Goal: Submit feedback/report problem: Submit feedback/report problem

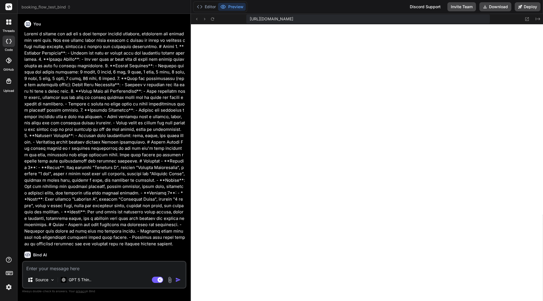
scroll to position [27, 0]
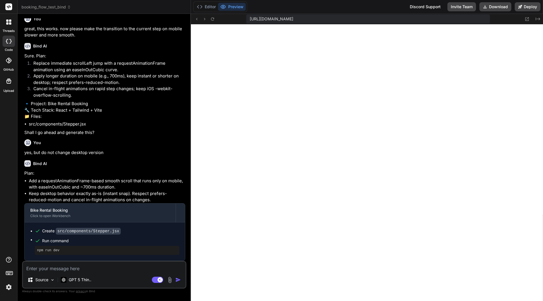
click at [82, 269] on textarea at bounding box center [104, 267] width 163 height 10
type textarea "y"
type textarea "x"
type textarea "yo"
type textarea "x"
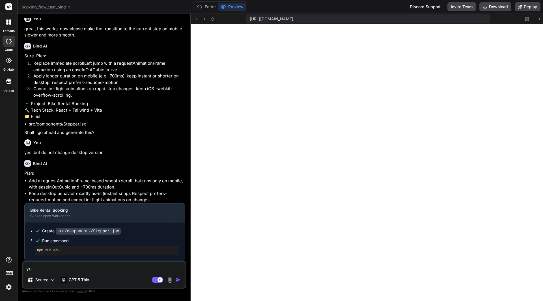
type textarea "you"
type textarea "x"
type textarea "you"
type textarea "x"
type textarea "you g"
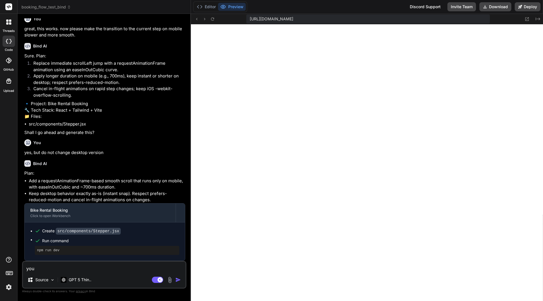
type textarea "x"
type textarea "you ga"
type textarea "x"
type textarea "you gav"
type textarea "x"
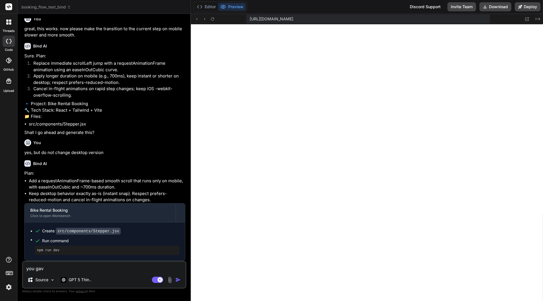
type textarea "you gave"
type textarea "x"
type textarea "you gave"
type textarea "x"
type textarea "you gave a"
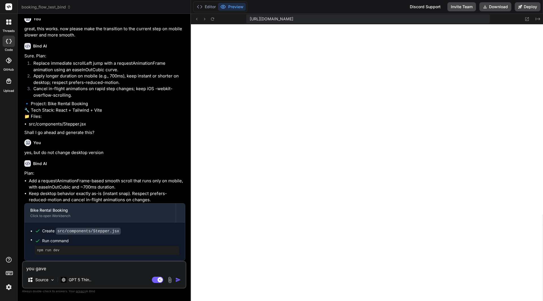
type textarea "x"
type textarea "you gave ad"
type textarea "x"
type textarea "you gave adj"
type textarea "x"
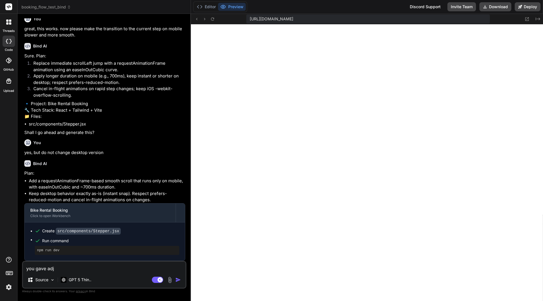
type textarea "you gave adju"
type textarea "x"
type textarea "you gave adjus"
type textarea "x"
type textarea "you gave adjust"
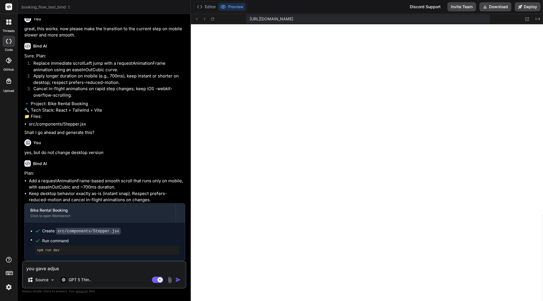
type textarea "x"
type textarea "you gave adjuste"
type textarea "x"
type textarea "you gave adjusted"
type textarea "x"
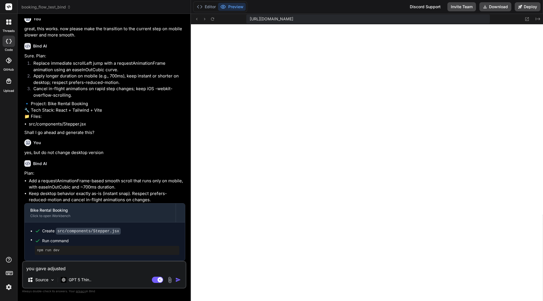
type textarea "you gave adjusted"
type textarea "x"
type textarea "you gave adjusted t"
type textarea "x"
type textarea "you gave adjusted th"
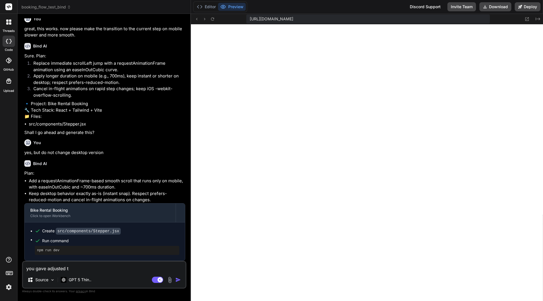
type textarea "x"
type textarea "you gave adjusted the"
type textarea "x"
type textarea "you gave adjusted the"
type textarea "x"
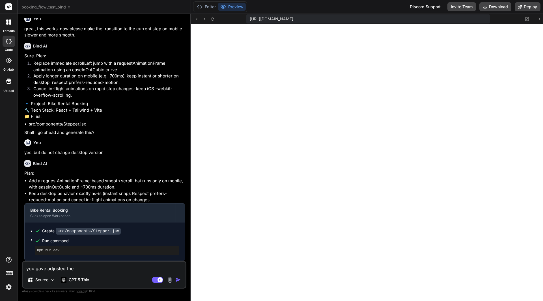
type textarea "you gave adjusted the c"
type textarea "x"
type textarea "you gave adjusted the ca"
type textarea "x"
type textarea "you gave adjusted the cal"
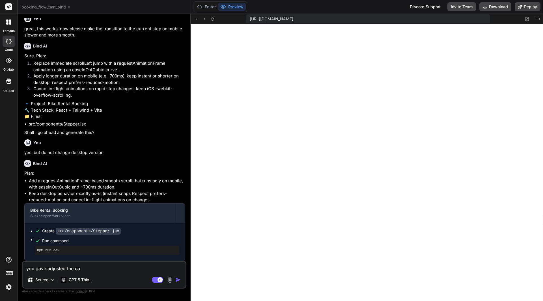
type textarea "x"
type textarea "you gave adjusted the cale"
type textarea "x"
type textarea "you gave adjusted the calen"
type textarea "x"
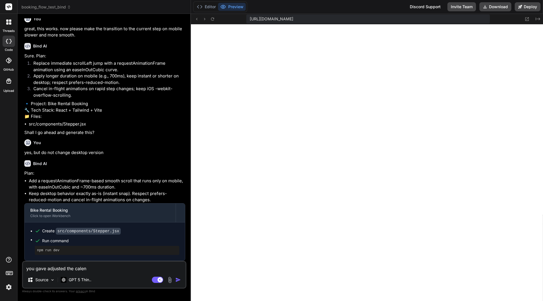
type textarea "you gave adjusted the calend"
type textarea "x"
type textarea "you gave adjusted the calenda"
type textarea "x"
type textarea "you gave adjusted the calendar"
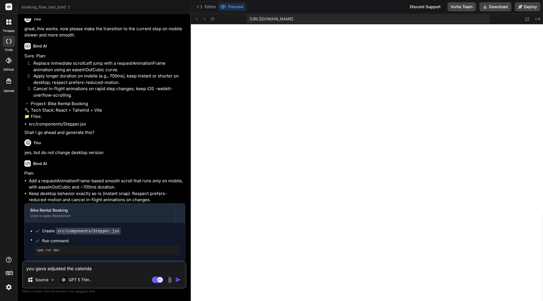
type textarea "x"
type textarea "you gave adjusted the calendar"
type textarea "x"
type textarea "you gave adjusted the calendar v"
type textarea "x"
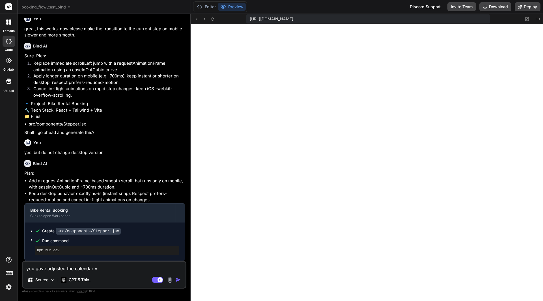
type textarea "you gave adjusted the calendar vi"
type textarea "x"
type textarea "you gave adjusted the calendar vie"
type textarea "x"
type textarea "you gave adjusted the calendar view"
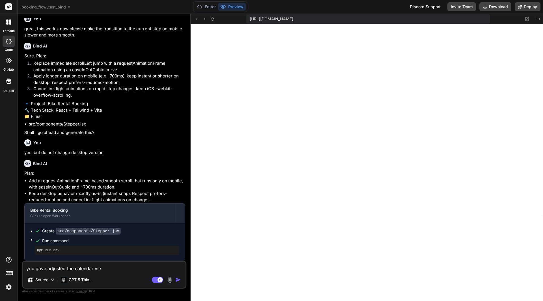
type textarea "x"
type textarea "you gave adjusted the calendar view"
type textarea "x"
type textarea "you gave adjusted the calendar view o"
type textarea "x"
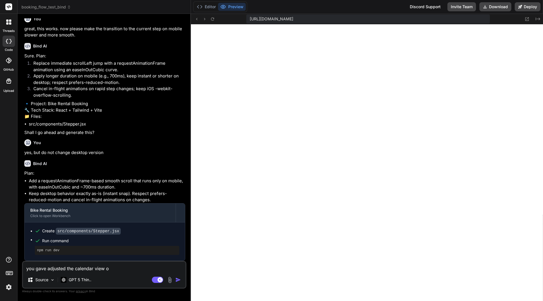
type textarea "you gave adjusted the calendar view on"
type textarea "x"
type textarea "you gave adjusted the calendar view on"
type textarea "x"
type textarea "you gave adjusted the calendar view on d"
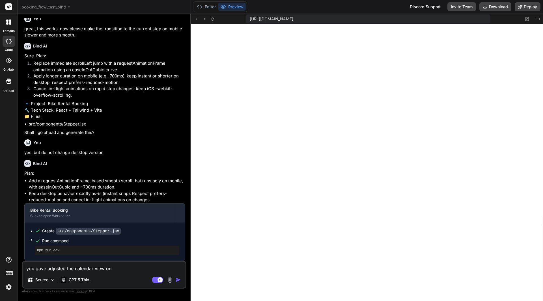
type textarea "x"
type textarea "you gave adjusted the calendar view on de"
type textarea "x"
type textarea "you gave adjusted the calendar view on des"
type textarea "x"
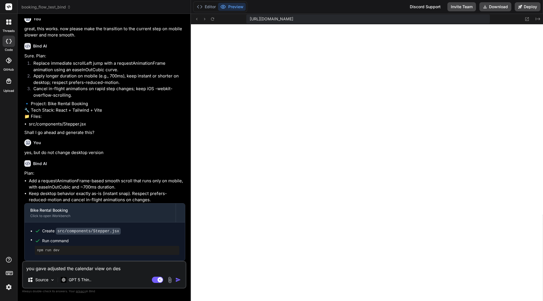
type textarea "you gave adjusted the calendar view on desk"
type textarea "x"
type textarea "you gave adjusted the calendar view on deskt"
type textarea "x"
type textarea "you gave adjusted the calendar view on deskto"
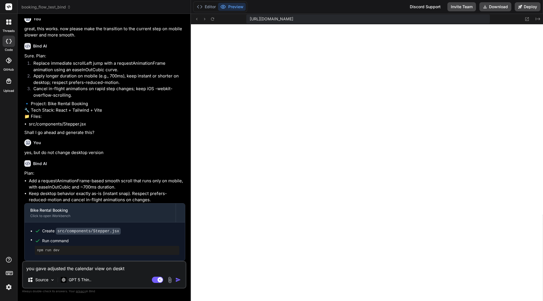
type textarea "x"
type textarea "you gave adjusted the calendar view on desktop"
type textarea "x"
type textarea "you gave adjusted the calendar view on desktop."
type textarea "x"
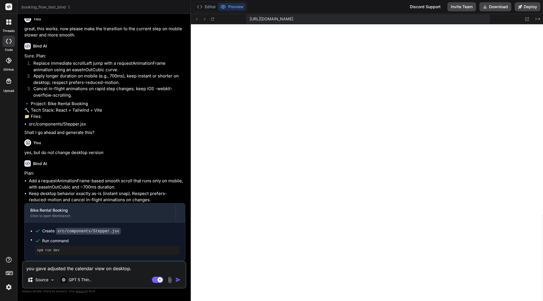
type textarea "you gave adjusted the calendar view on desktop."
type textarea "x"
type textarea "you gave adjusted the calendar view on desktop. F"
type textarea "x"
type textarea "you gave adjusted the calendar view on desktop. Fo"
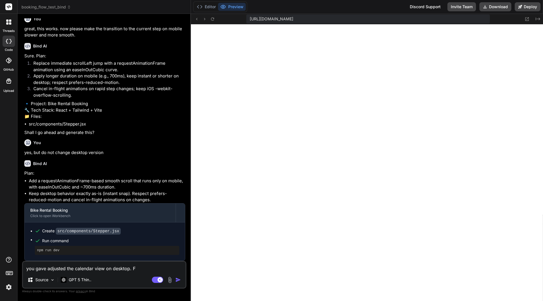
type textarea "x"
type textarea "you gave adjusted the calendar view on desktop. For"
type textarea "x"
type textarea "you gave adjusted the calendar view on desktop. For"
type textarea "x"
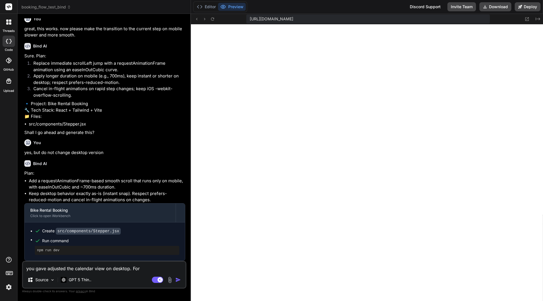
type textarea "you gave adjusted the calendar view on desktop. For d"
type textarea "x"
type textarea "you gave adjusted the calendar view on desktop. For de"
type textarea "x"
type textarea "you gave adjusted the calendar view on desktop. For ded"
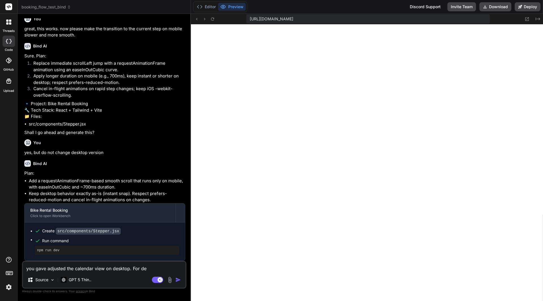
type textarea "x"
type textarea "you gave adjusted the calendar view on desktop. For de"
type textarea "x"
type textarea "you gave adjusted the calendar view on desktop. For des"
type textarea "x"
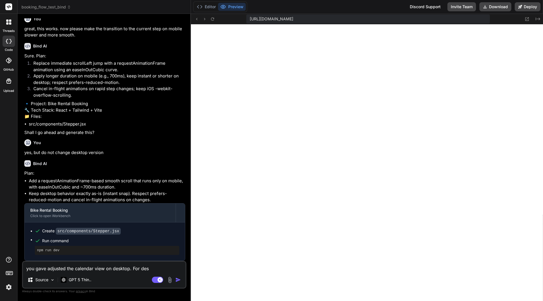
type textarea "you gave adjusted the calendar view on desktop. For desk"
type textarea "x"
type textarea "you gave adjusted the calendar view on desktop. For [PERSON_NAME]"
type textarea "x"
type textarea "you gave adjusted the calendar view on desktop. For deskop"
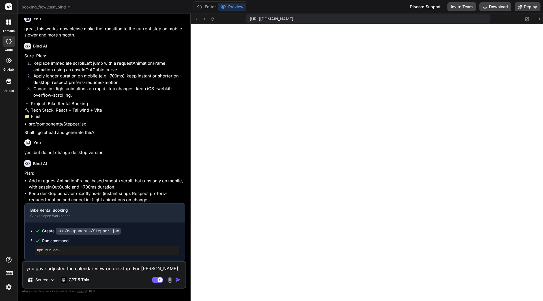
type textarea "x"
type textarea "you gave adjusted the calendar view on desktop. For deskop,"
type textarea "x"
type textarea "you gave adjusted the calendar view on desktop. For deskop,"
type textarea "x"
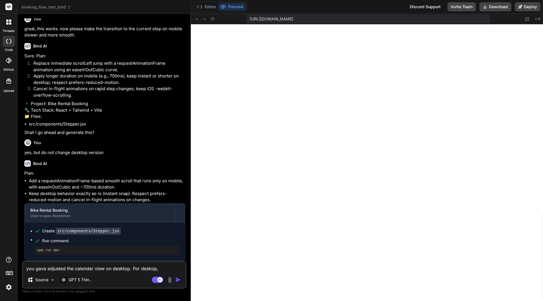
type textarea "you gave adjusted the calendar view on desktop. For deskop,"
type textarea "x"
type textarea "you gave adjusted the calendar view on desktop. For deskop"
type textarea "x"
type textarea "you gave adjusted the calendar view on desktop. For [PERSON_NAME]"
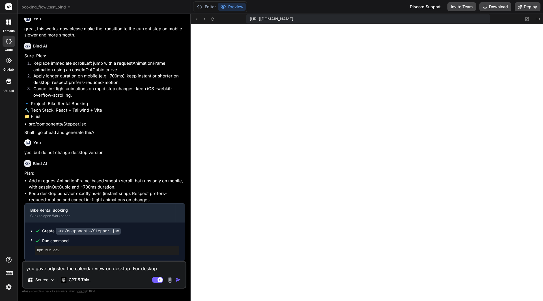
type textarea "x"
type textarea "you gave adjusted the calendar view on desktop. For desk"
type textarea "x"
type textarea "you gave adjusted the calendar view on desktop. For deskt"
type textarea "x"
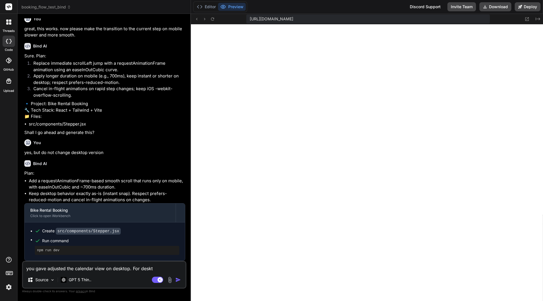
type textarea "you gave adjusted the calendar view on desktop. For deskto"
type textarea "x"
type textarea "you gave adjusted the calendar view on desktop. For desktop"
type textarea "x"
type textarea "you gave adjusted the calendar view on desktop. For desktop,"
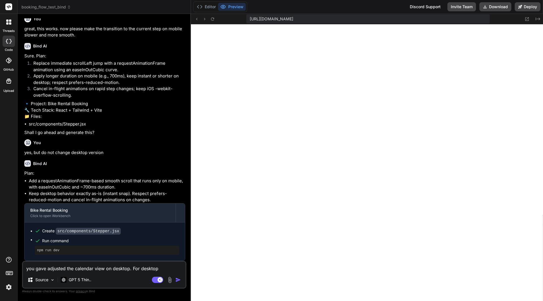
type textarea "x"
type textarea "you gave adjusted the calendar view on desktop. For desktop,"
type textarea "x"
type textarea "you gave adjusted the calendar view on desktop. For desktop, p"
type textarea "x"
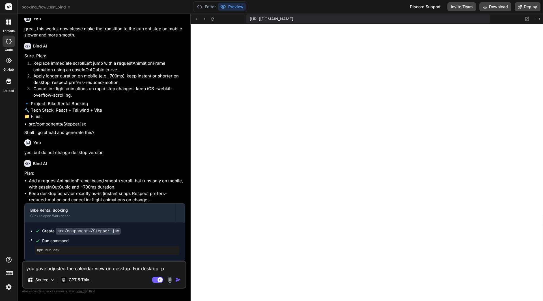
type textarea "you gave adjusted the calendar view on desktop. For desktop, pl"
type textarea "x"
type textarea "you gave adjusted the calendar view on desktop. For desktop, ple"
type textarea "x"
type textarea "you gave adjusted the calendar view on desktop. For desktop, plea"
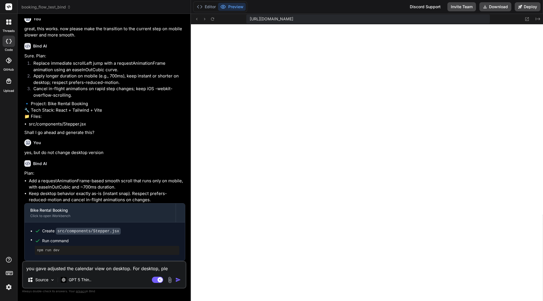
type textarea "x"
type textarea "you gave adjusted the calendar view on desktop. For desktop, pleas"
type textarea "x"
type textarea "you gave adjusted the calendar view on desktop. For desktop, please"
type textarea "x"
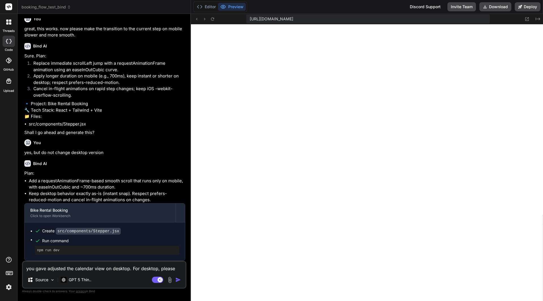
type textarea "you gave adjusted the calendar view on desktop. For desktop, please"
type textarea "x"
type textarea "you gave adjusted the calendar view on desktop. For desktop, please r"
type textarea "x"
type textarea "you gave adjusted the calendar view on desktop. For desktop, please re"
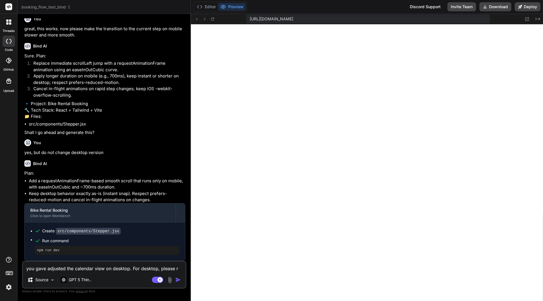
type textarea "x"
type textarea "you gave adjusted the calendar view on desktop. For desktop, please ref"
type textarea "x"
type textarea "you gave adjusted the calendar view on desktop. For desktop, please re"
type textarea "x"
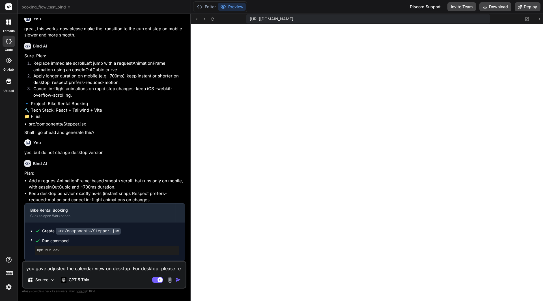
type textarea "you gave adjusted the calendar view on desktop. For desktop, please rev"
type textarea "x"
type textarea "you gave adjusted the calendar view on desktop. For desktop, please reve"
type textarea "x"
type textarea "you gave adjusted the calendar view on desktop. For desktop, please rever"
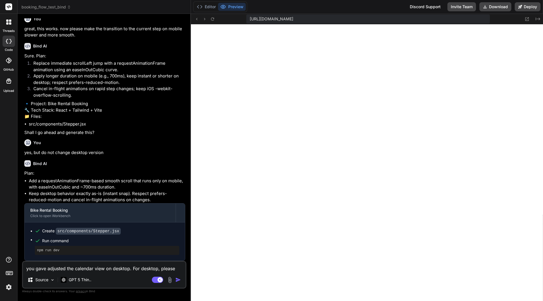
type textarea "x"
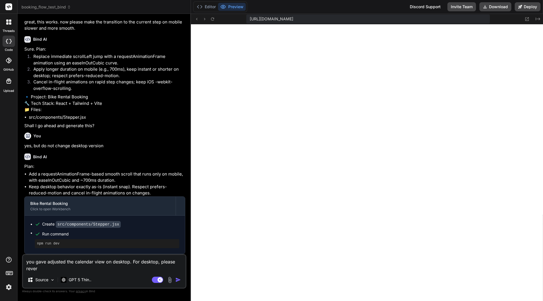
type textarea "you gave adjusted the calendar view on desktop. For desktop, please revert"
type textarea "x"
type textarea "you gave adjusted the calendar view on desktop. For desktop, please revert"
type textarea "x"
type textarea "you gave adjusted the calendar view on desktop. For desktop, please revert b"
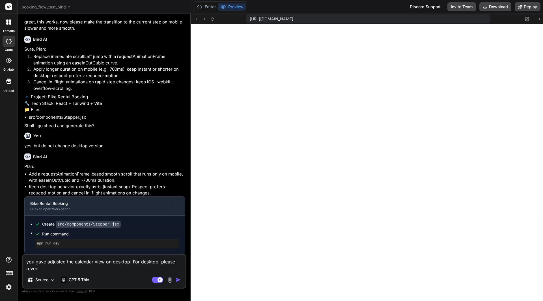
type textarea "x"
type textarea "you gave adjusted the calendar view on desktop. For desktop, please revert ba"
type textarea "x"
type textarea "you gave adjusted the calendar view on desktop. For desktop, please revert bac"
type textarea "x"
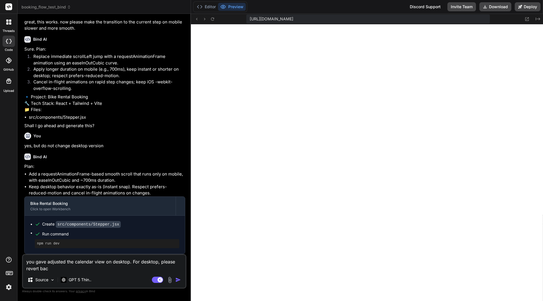
type textarea "you gave adjusted the calendar view on desktop. For desktop, please revert back"
type textarea "x"
type textarea "you gave adjusted the calendar view on desktop. For desktop, please revert back"
type textarea "x"
type textarea "you gave adjusted the calendar view on desktop. For desktop, please revert back…"
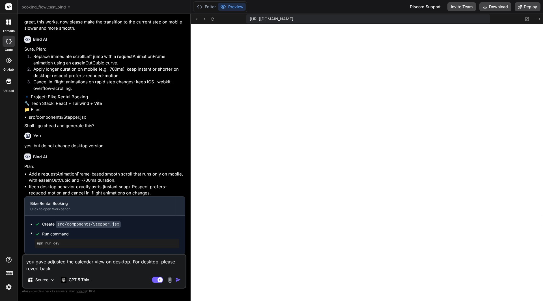
type textarea "x"
type textarea "you gave adjusted the calendar view on desktop. For desktop, please revert back…"
type textarea "x"
type textarea "you gave adjusted the calendar view on desktop. For desktop, please revert back…"
type textarea "x"
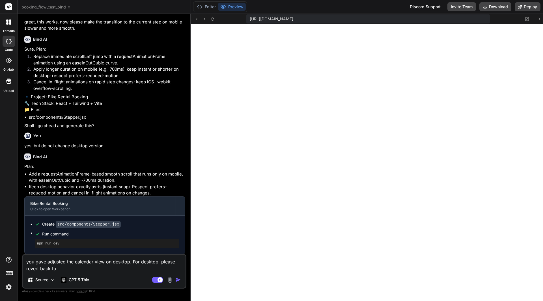
type textarea "you gave adjusted the calendar view on desktop. For desktop, please revert back…"
type textarea "x"
type textarea "you gave adjusted the calendar view on desktop. For desktop, please revert back…"
type textarea "x"
type textarea "you gave adjusted the calendar view on desktop. For desktop, please revert back…"
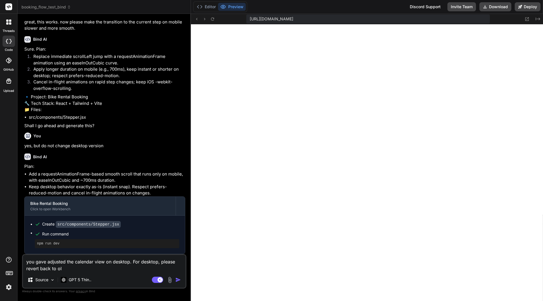
type textarea "x"
type textarea "you gave adjusted the calendar view on desktop. For desktop, please revert back…"
type textarea "x"
type textarea "you gave adjusted the calendar view on desktop. For desktop, please revert back…"
type textarea "x"
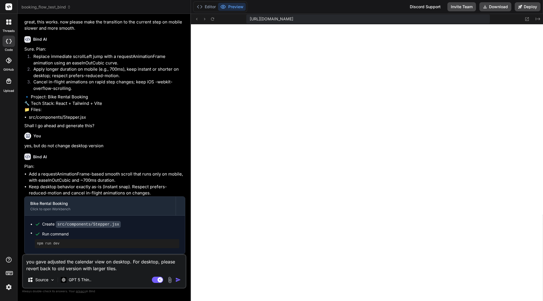
click at [105, 261] on textarea "you gave adjusted the calendar view on desktop. For desktop, please revert back…" at bounding box center [104, 263] width 163 height 17
click at [165, 267] on textarea "you gave adjusted the calendar view (in step "Start date") on desktop. For desk…" at bounding box center [104, 263] width 163 height 17
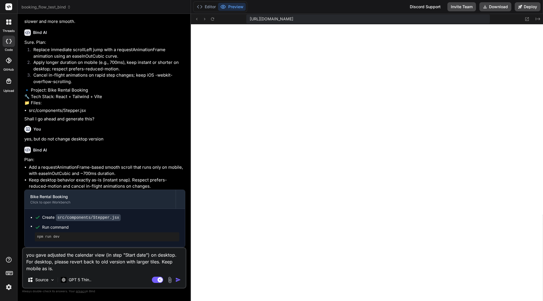
click at [179, 278] on img "button" at bounding box center [178, 280] width 6 height 6
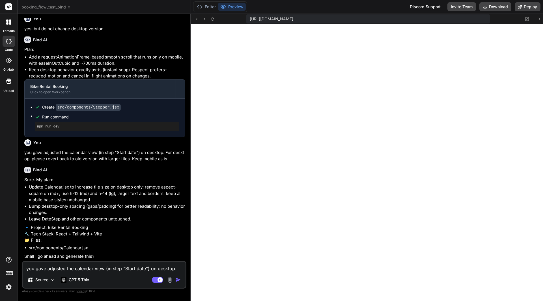
scroll to position [5491, 0]
click at [80, 267] on textarea "you gave adjusted the calendar view (in step "Start date") on desktop. For desk…" at bounding box center [104, 267] width 163 height 10
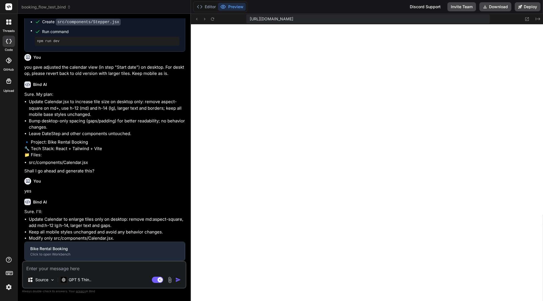
scroll to position [0, 559]
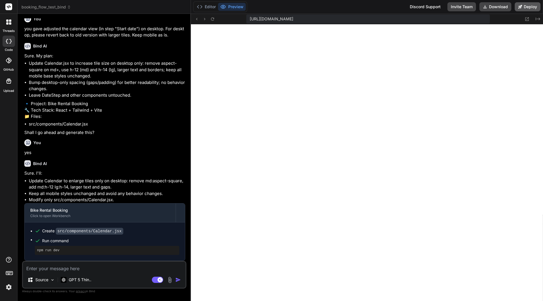
click at [522, 8] on icon at bounding box center [520, 7] width 4 height 4
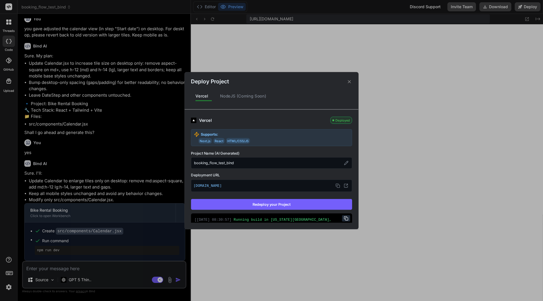
click at [263, 203] on button "Redeploy your Project" at bounding box center [271, 204] width 161 height 11
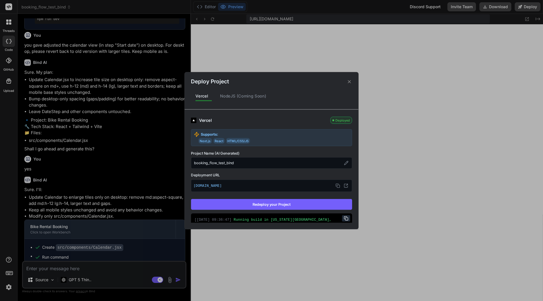
scroll to position [5550, 0]
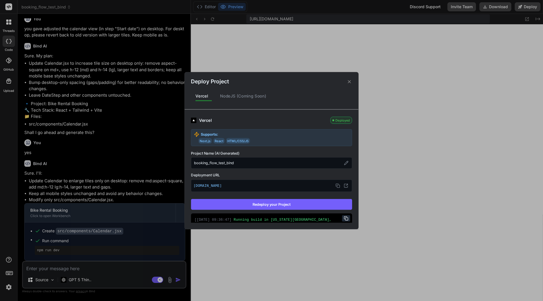
click at [74, 267] on div "Deploy Project Vercel NodeJS (Coming Soon) Vercel Deployed Supports: Next.js Re…" at bounding box center [271, 150] width 543 height 301
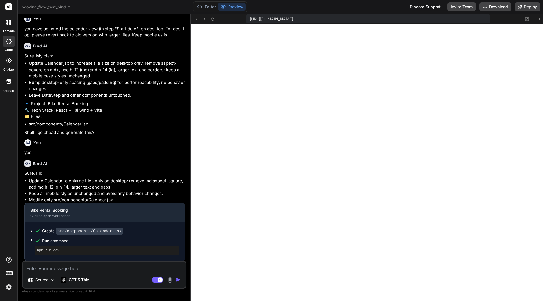
click at [74, 267] on textarea at bounding box center [104, 267] width 163 height 10
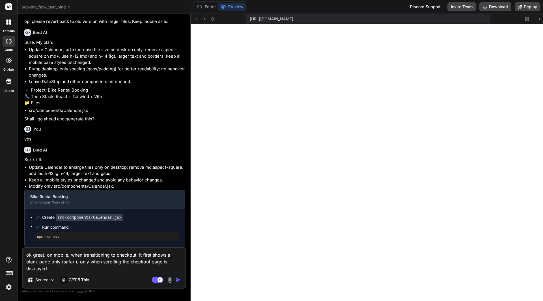
click at [178, 279] on img "button" at bounding box center [178, 280] width 6 height 6
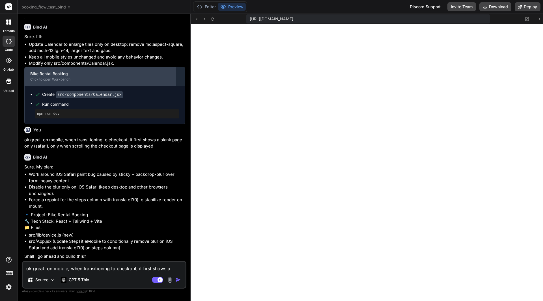
scroll to position [5764, 0]
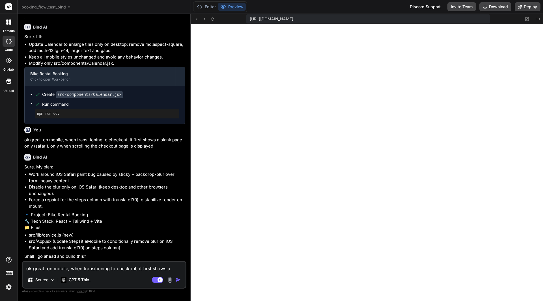
click at [65, 268] on textarea "ok great. on mobile, when transitioning to checkout, it first shows a blank pag…" at bounding box center [104, 267] width 163 height 10
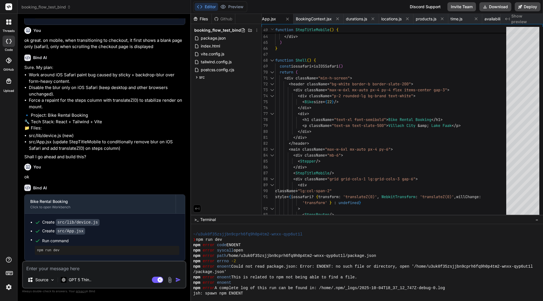
scroll to position [5864, 0]
click at [529, 9] on button "Deploy" at bounding box center [527, 6] width 26 height 9
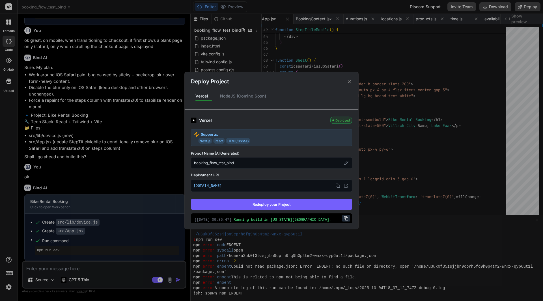
click at [261, 206] on button "Redeploy your Project" at bounding box center [271, 204] width 161 height 11
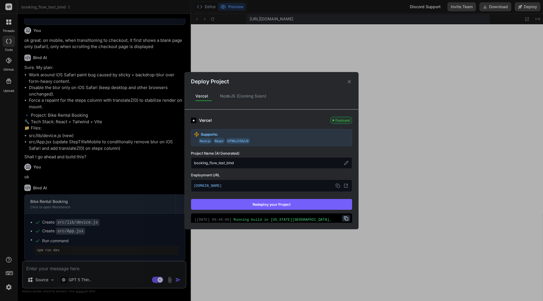
click at [391, 144] on div "Deploy Project Vercel NodeJS (Coming Soon) Vercel Deployed Supports: Next.js Re…" at bounding box center [271, 150] width 543 height 301
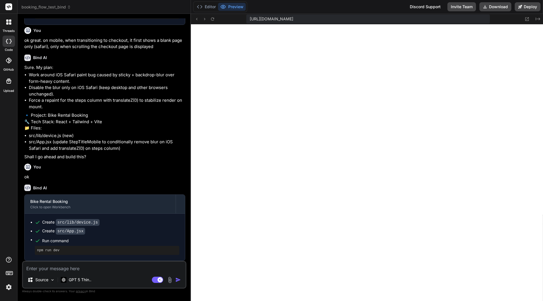
click at [102, 267] on textarea at bounding box center [104, 267] width 163 height 10
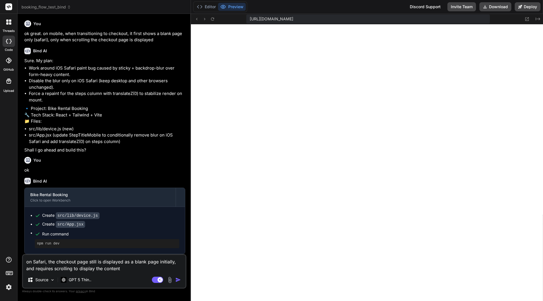
click at [72, 269] on textarea "on Safari, the checkout page still is displayed as a blank page initially, and …" at bounding box center [104, 263] width 163 height 17
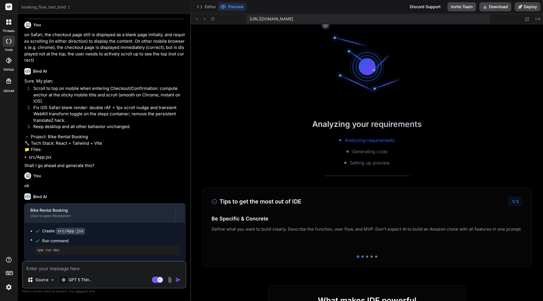
scroll to position [6119, 0]
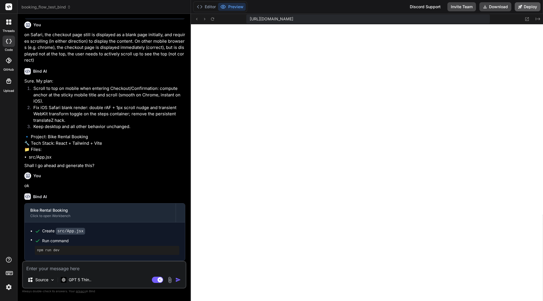
click at [520, 5] on button "Deploy" at bounding box center [527, 6] width 26 height 9
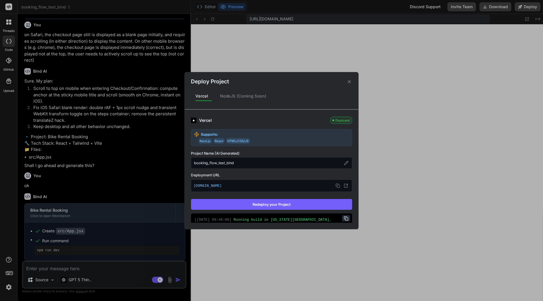
click at [279, 202] on button "Redeploy your Project" at bounding box center [271, 204] width 161 height 11
click at [71, 267] on div "Deploy Project Vercel NodeJS (Coming Soon) Vercel Deployed Supports: Next.js Re…" at bounding box center [271, 150] width 543 height 301
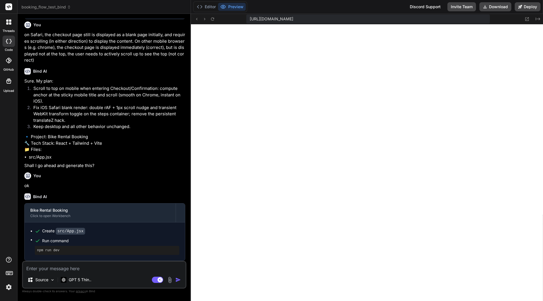
click at [71, 267] on textarea at bounding box center [104, 267] width 163 height 10
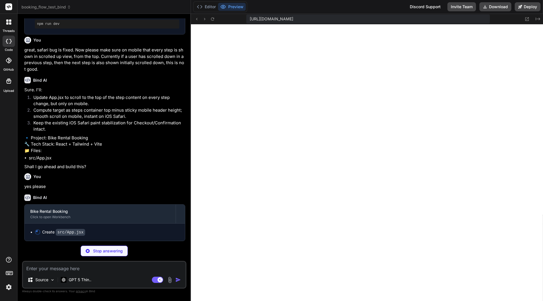
scroll to position [6357, 0]
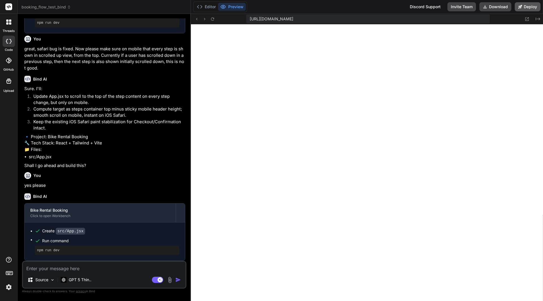
click at [526, 8] on button "Deploy" at bounding box center [527, 6] width 26 height 9
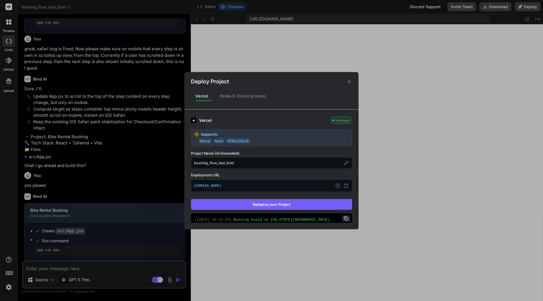
click at [317, 200] on button "Redeploy your Project" at bounding box center [271, 204] width 161 height 11
click at [101, 268] on div "Deploy Project Vercel NodeJS (Coming Soon) Vercel Deployed Supports: Next.js Re…" at bounding box center [271, 150] width 543 height 301
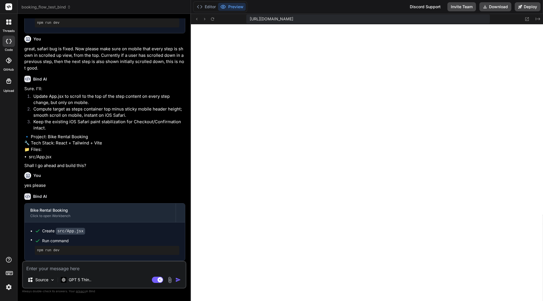
scroll to position [6314, 0]
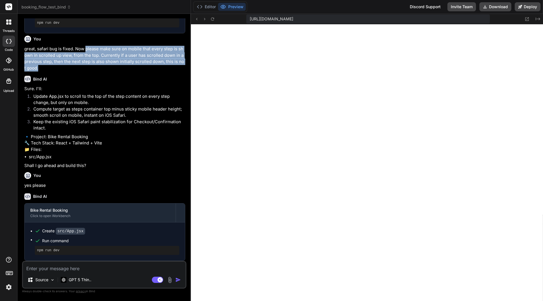
drag, startPoint x: 85, startPoint y: 78, endPoint x: 101, endPoint y: 99, distance: 26.7
click at [101, 71] on p "great, safari bug is fixed. Now please make sure on mobile that every step is s…" at bounding box center [104, 58] width 161 height 25
copy p "please make sure on mobile that every step is shown in scrolled up view, from t…"
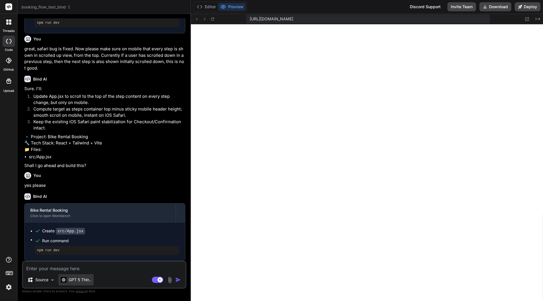
click at [89, 282] on p "GPT 5 Thin.." at bounding box center [80, 280] width 23 height 6
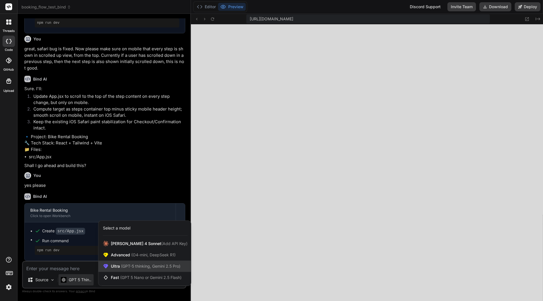
click at [159, 261] on div "Ultra (GPT-5 thinking, Gemini 2.5 Pro)" at bounding box center [144, 266] width 92 height 11
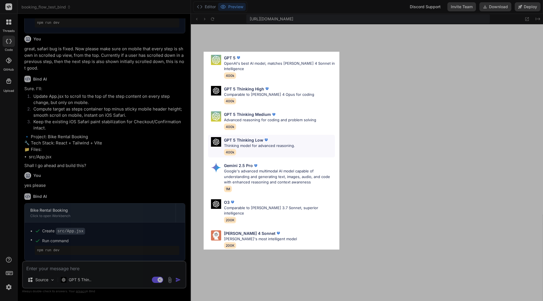
scroll to position [21, 0]
click at [284, 172] on p "Google's advanced multimodal AI model capable of understanding and generating t…" at bounding box center [279, 176] width 111 height 17
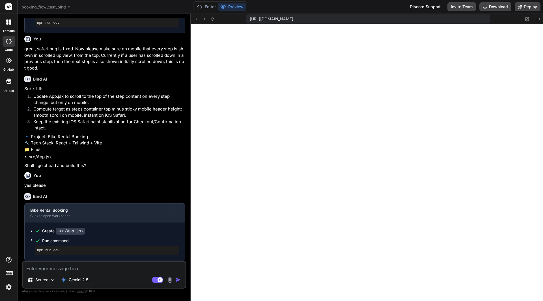
click at [85, 268] on textarea at bounding box center [104, 267] width 163 height 10
paste textarea "please make sure on mobile that every step is shown in scrolled up view, from t…"
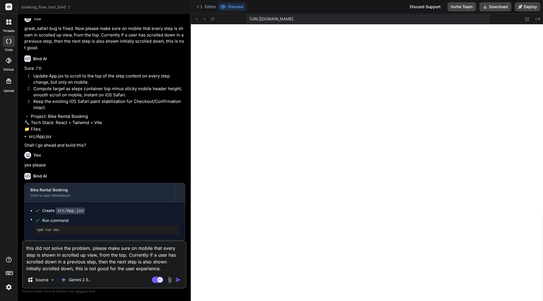
click at [177, 279] on img "button" at bounding box center [178, 280] width 6 height 6
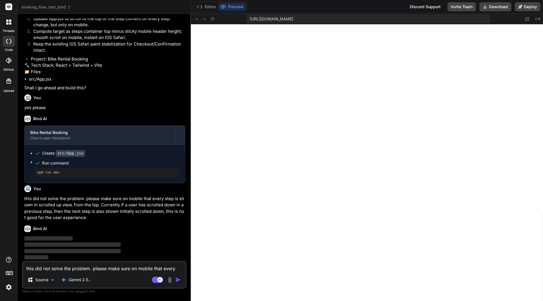
scroll to position [6436, 0]
